Goal: Transaction & Acquisition: Purchase product/service

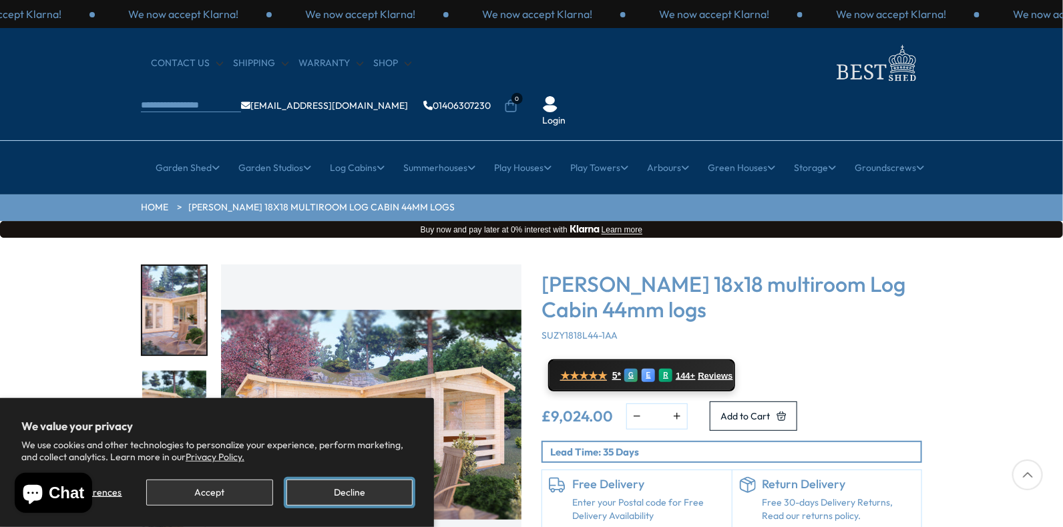
click at [372, 492] on button "Decline" at bounding box center [350, 493] width 126 height 26
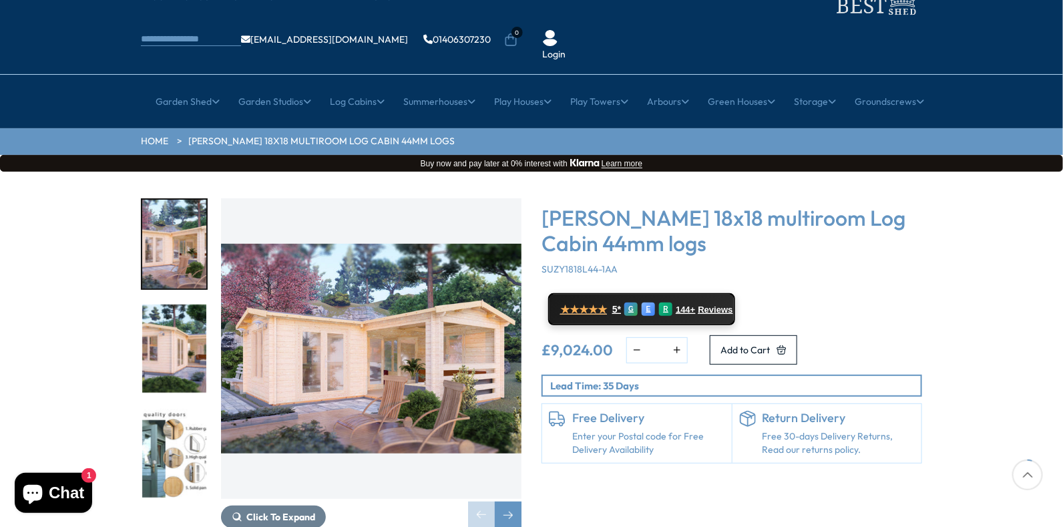
scroll to position [133, 0]
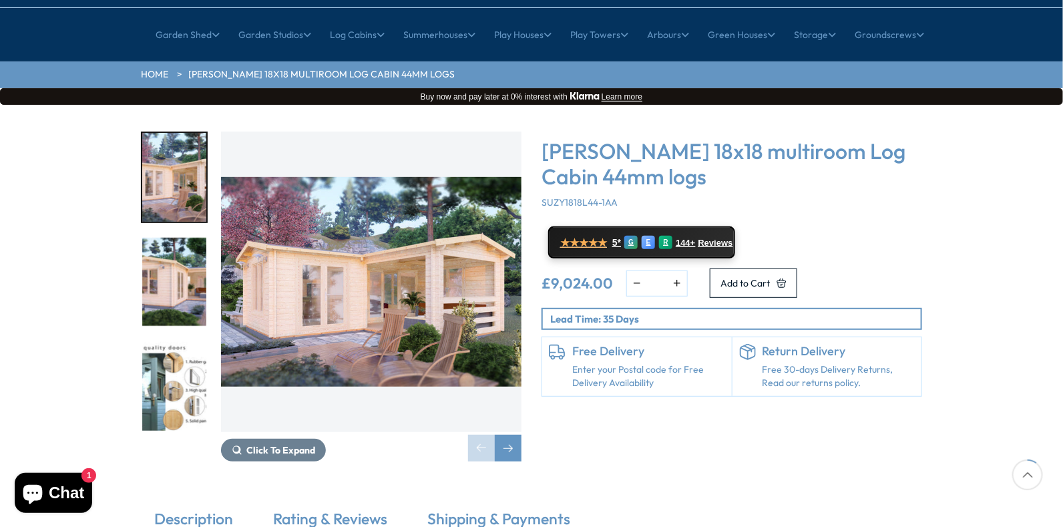
click at [182, 259] on img "2 / 7" at bounding box center [174, 282] width 64 height 89
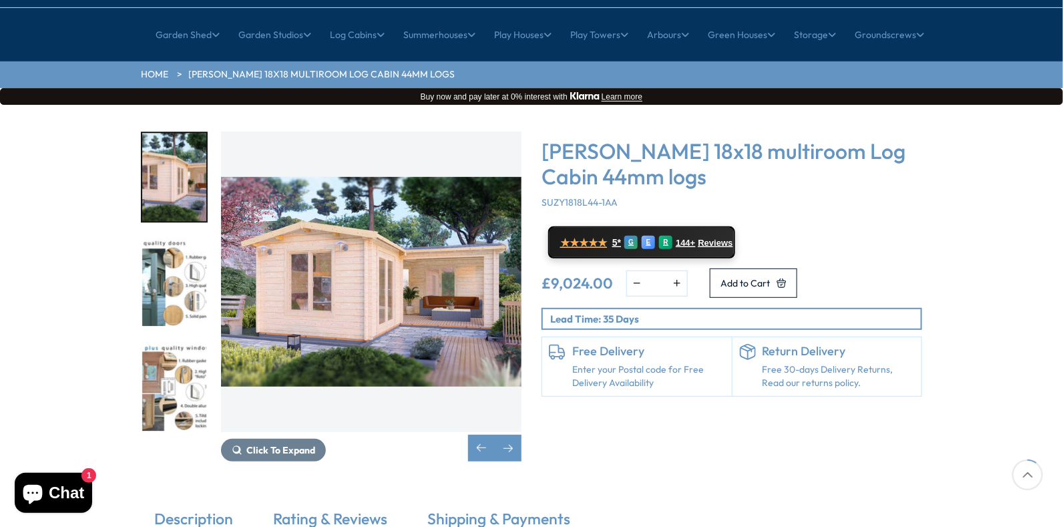
click at [186, 342] on img "4 / 7" at bounding box center [174, 386] width 64 height 89
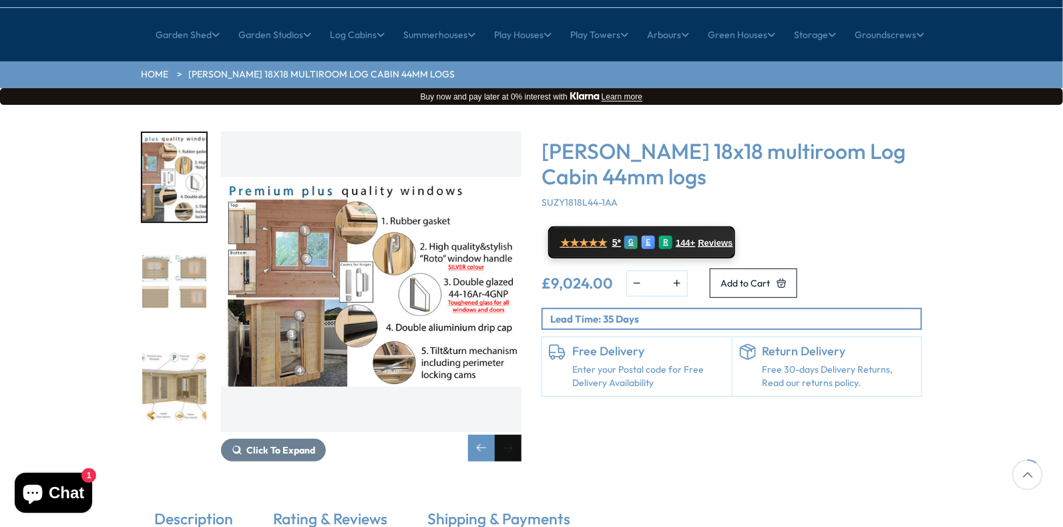
click at [508, 435] on div "Next slide" at bounding box center [508, 448] width 27 height 27
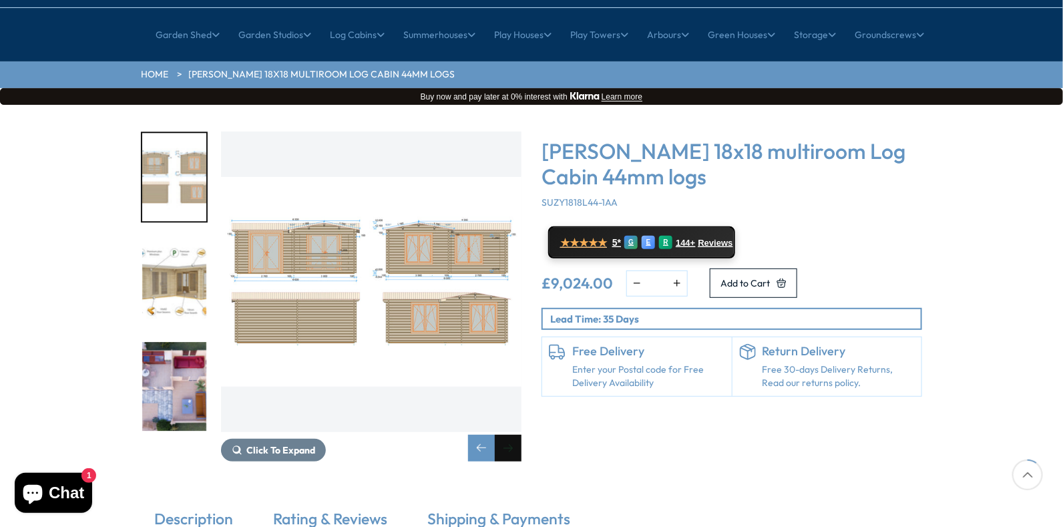
click at [508, 435] on div "Next slide" at bounding box center [508, 448] width 27 height 27
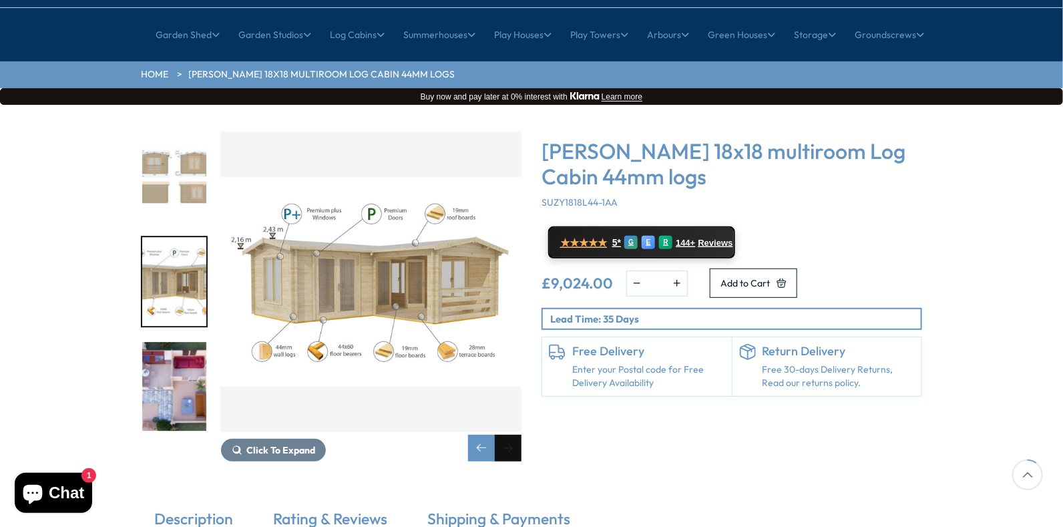
click at [508, 435] on div "Next slide" at bounding box center [508, 448] width 27 height 27
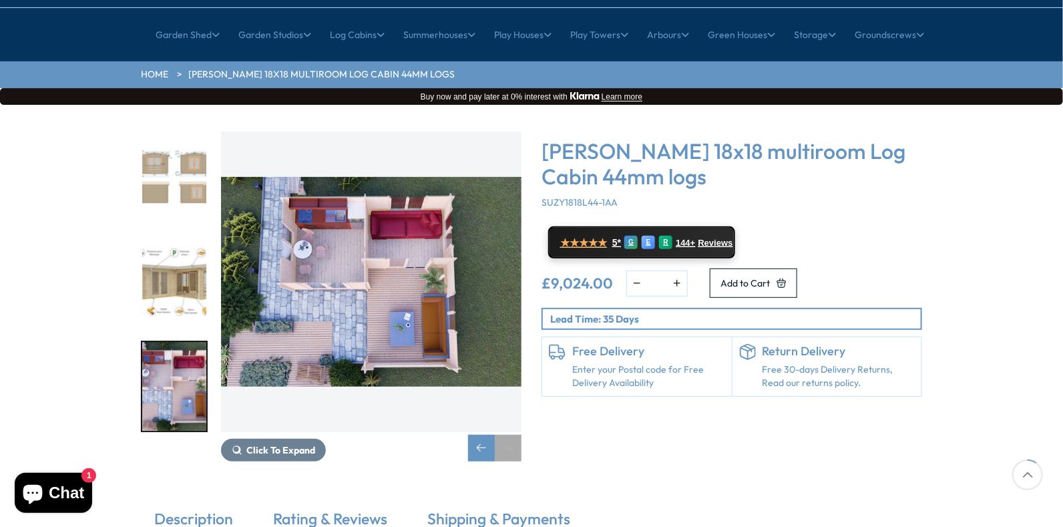
click at [508, 435] on div "Next slide" at bounding box center [508, 448] width 27 height 27
click at [512, 435] on div "Next slide" at bounding box center [508, 448] width 27 height 27
click at [385, 236] on img "7 / 7" at bounding box center [371, 282] width 301 height 301
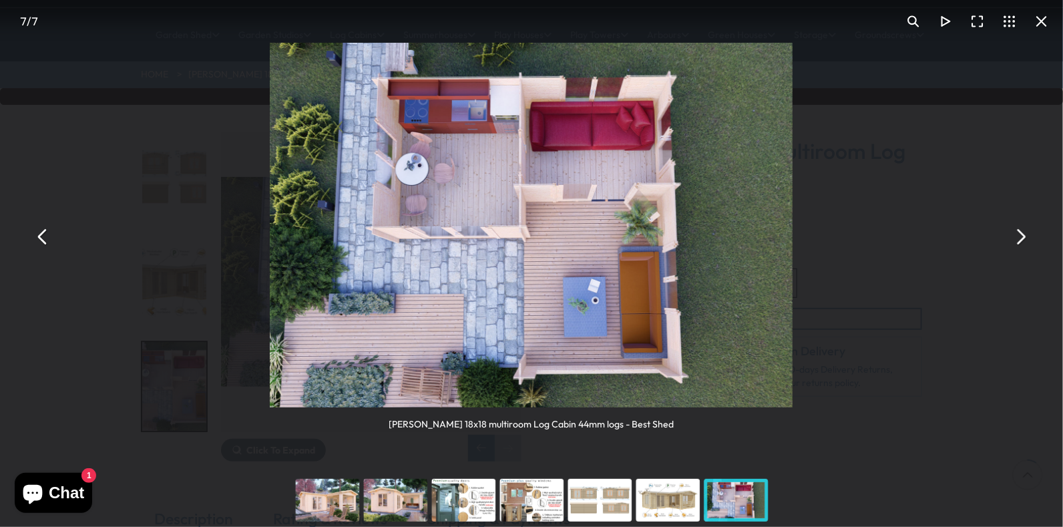
click at [528, 255] on img "You can close this modal content with the ESC key" at bounding box center [531, 225] width 522 height 365
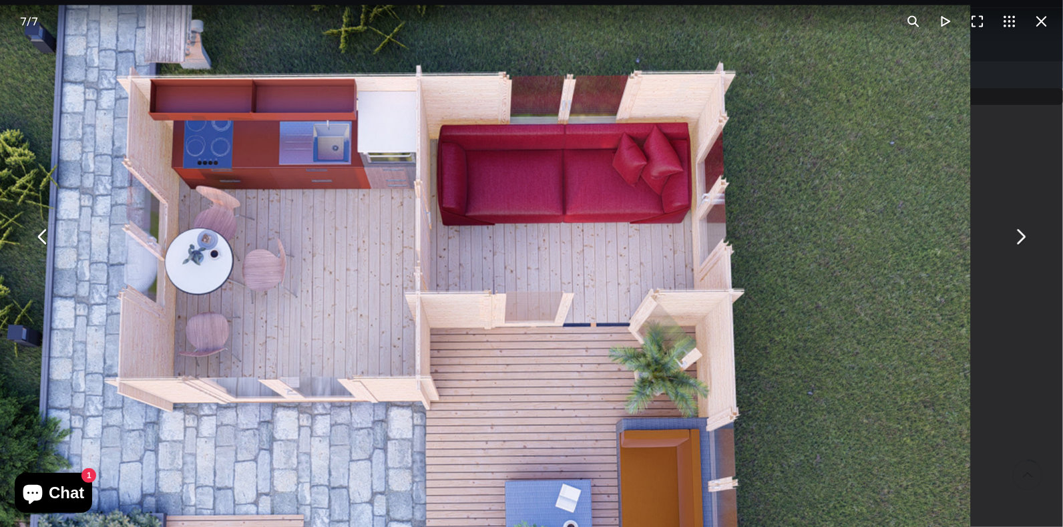
drag, startPoint x: 586, startPoint y: 220, endPoint x: 492, endPoint y: 401, distance: 204.1
click at [492, 401] on img "You can close this modal content with the ESC key" at bounding box center [440, 375] width 1061 height 740
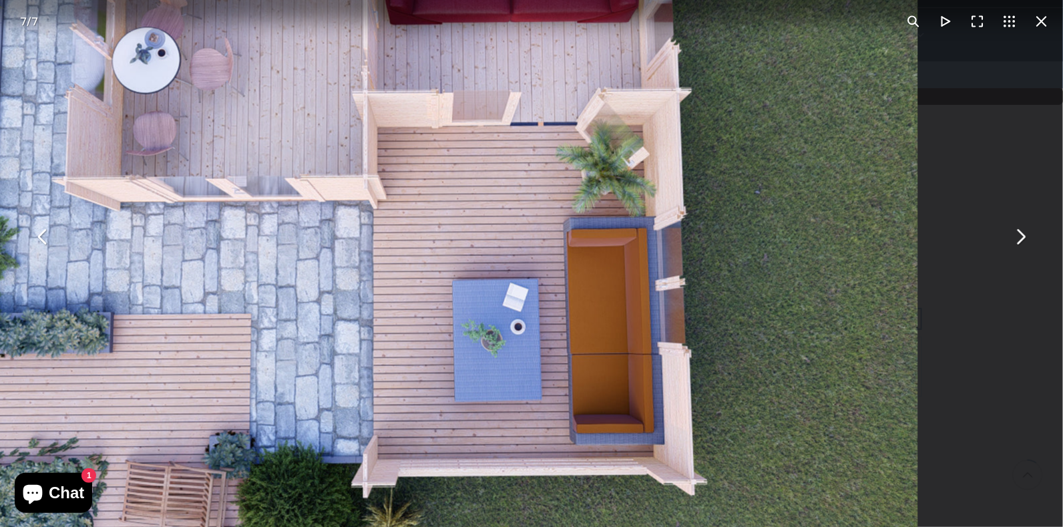
drag, startPoint x: 492, startPoint y: 401, endPoint x: 439, endPoint y: 200, distance: 207.9
click at [439, 200] on img "You can close this modal content with the ESC key" at bounding box center [388, 174] width 1061 height 740
